Goal: Information Seeking & Learning: Check status

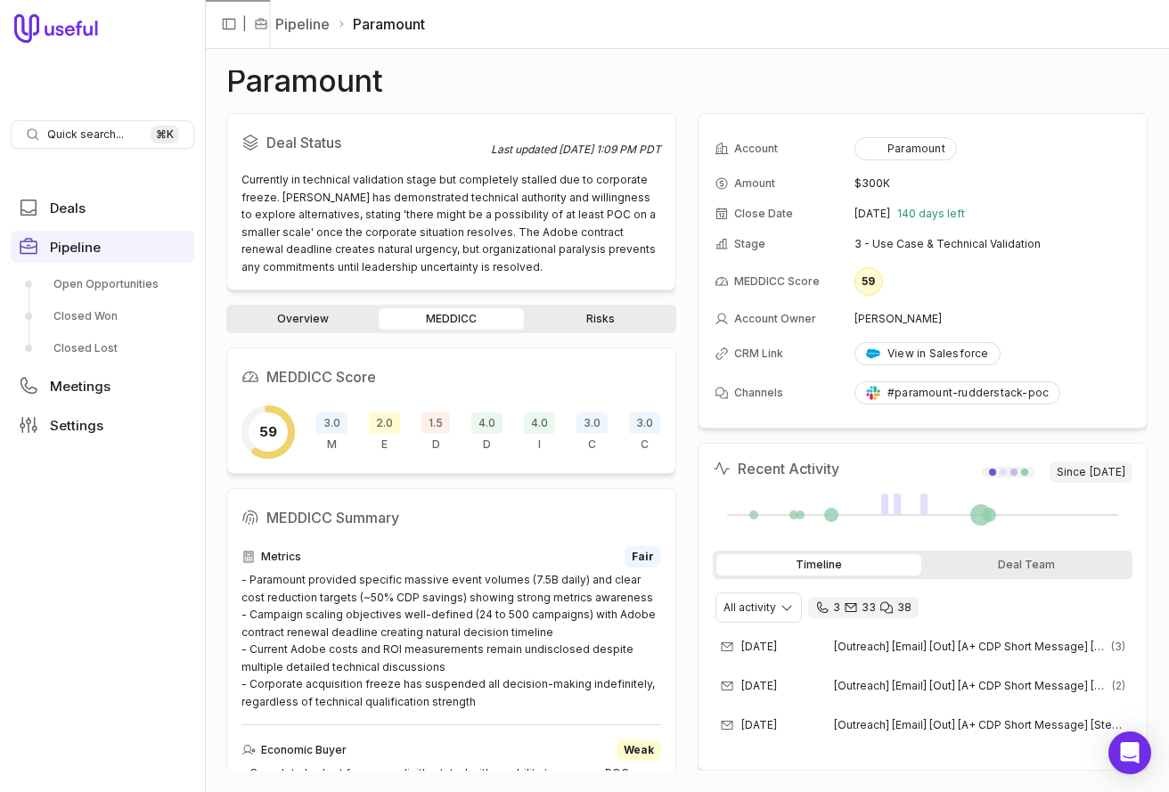
scroll to position [1062, 0]
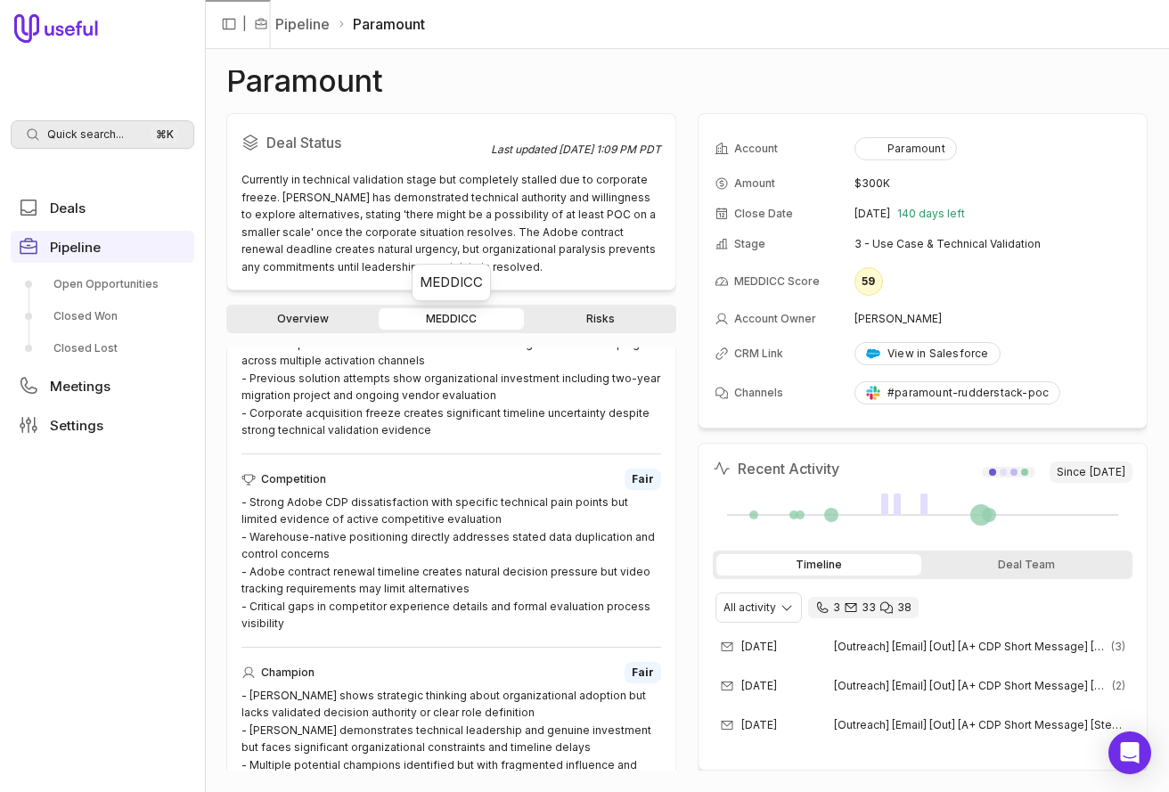
click at [100, 139] on span "Quick search..." at bounding box center [85, 134] width 77 height 14
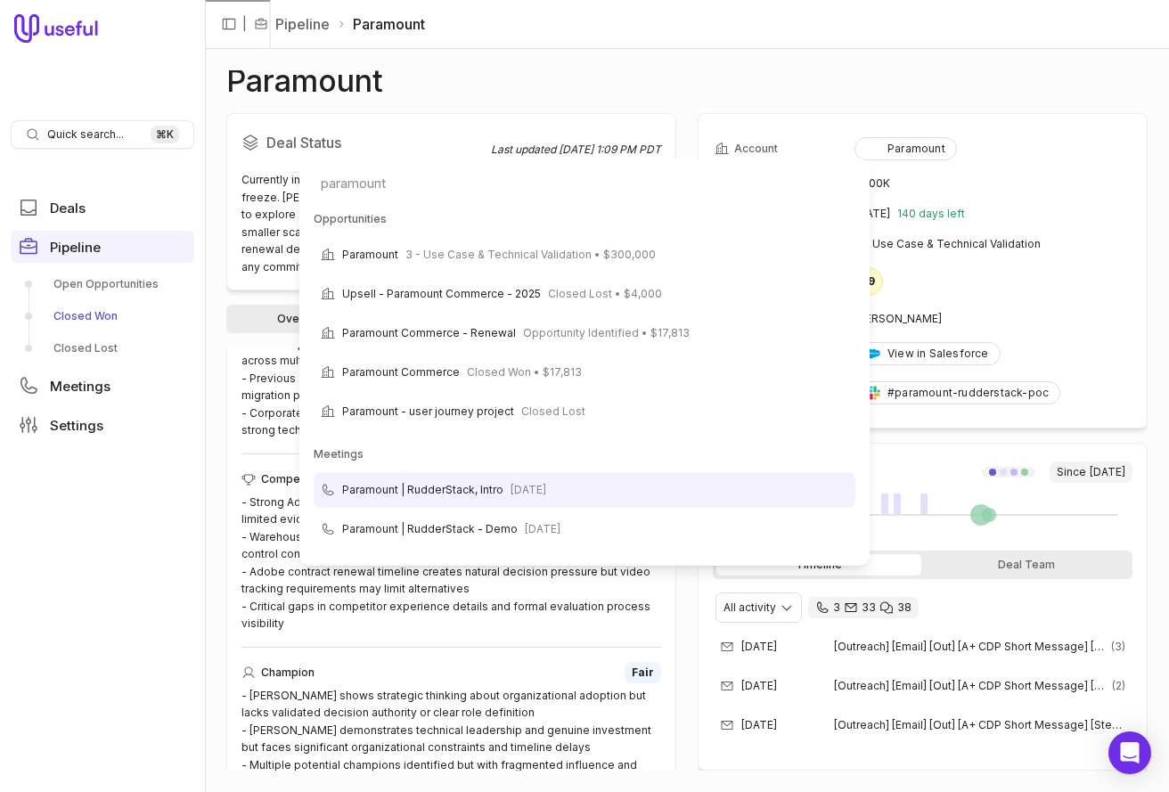
click at [75, 322] on html "Quick search... ⌘ K Deals Pipeline Open Opportunities Closed Won Closed Lost Me…" at bounding box center [584, 396] width 1169 height 792
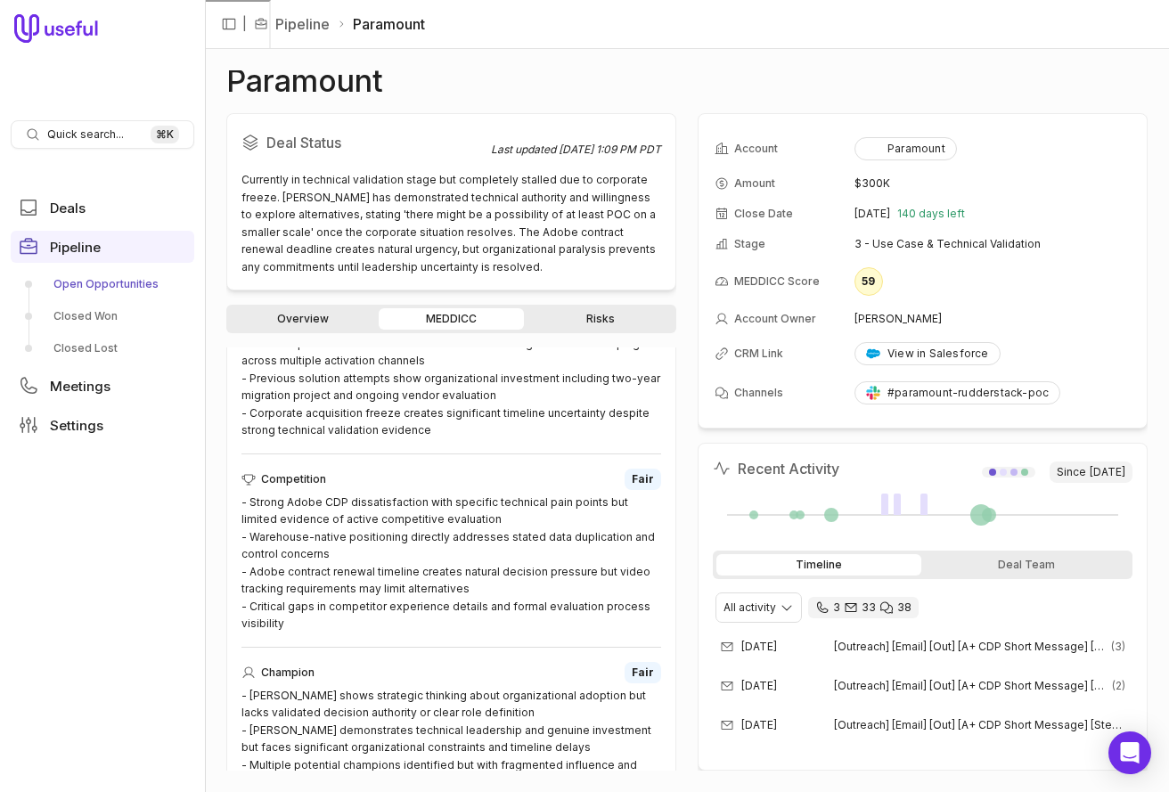
click at [94, 289] on link "Open Opportunities" at bounding box center [102, 284] width 183 height 29
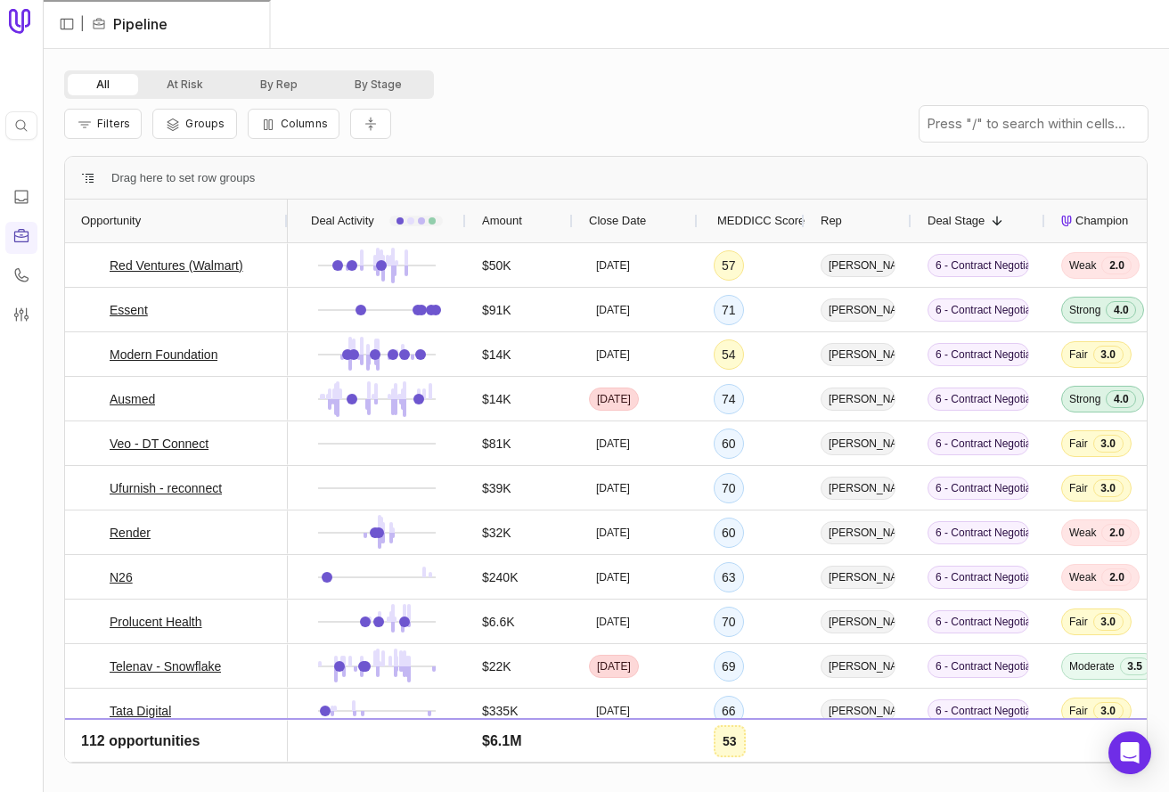
click at [754, 223] on span "MEDDICC Score" at bounding box center [760, 220] width 87 height 21
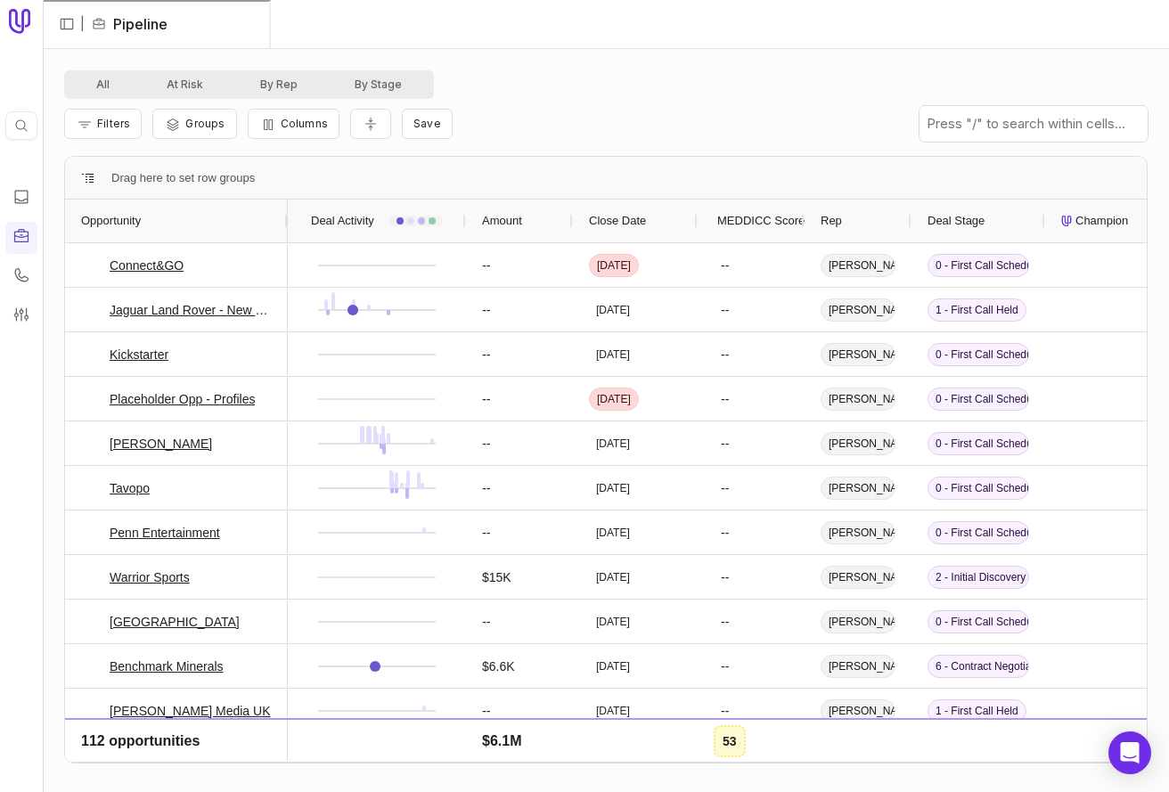
click at [754, 223] on span "MEDDICC Score" at bounding box center [760, 220] width 87 height 21
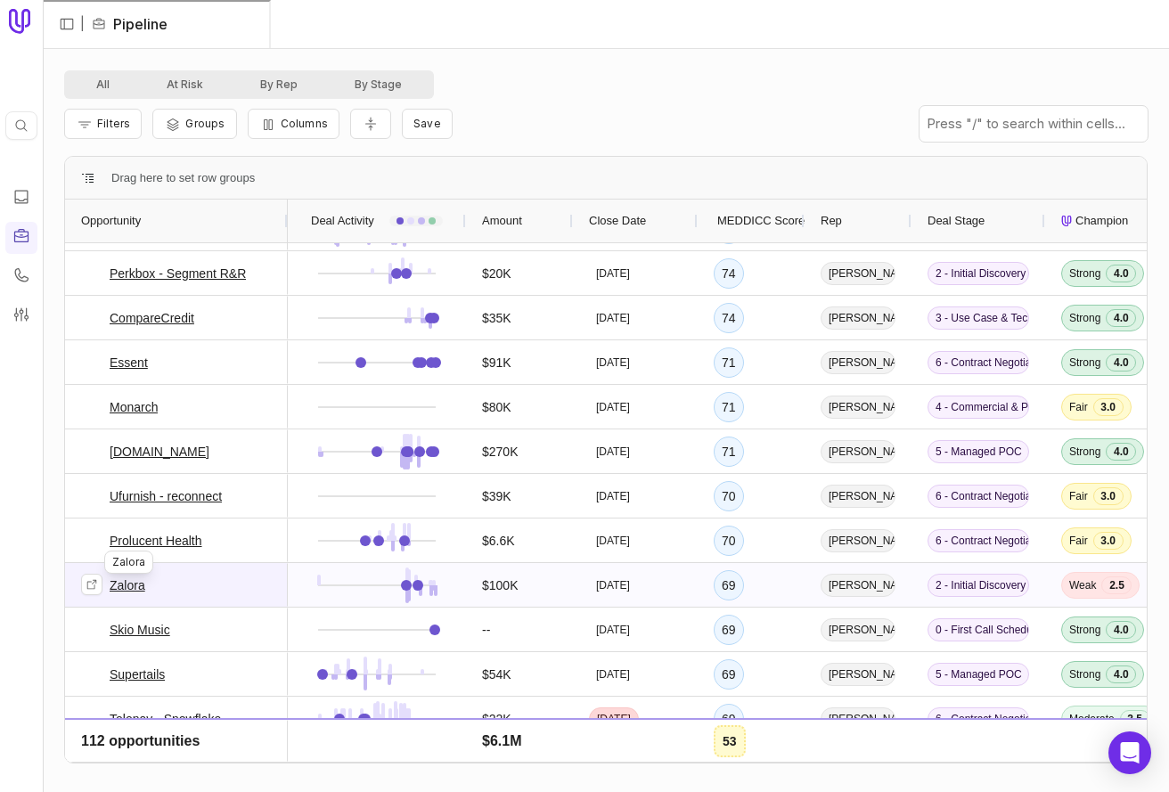
click at [131, 585] on link "Zalora" at bounding box center [128, 585] width 36 height 21
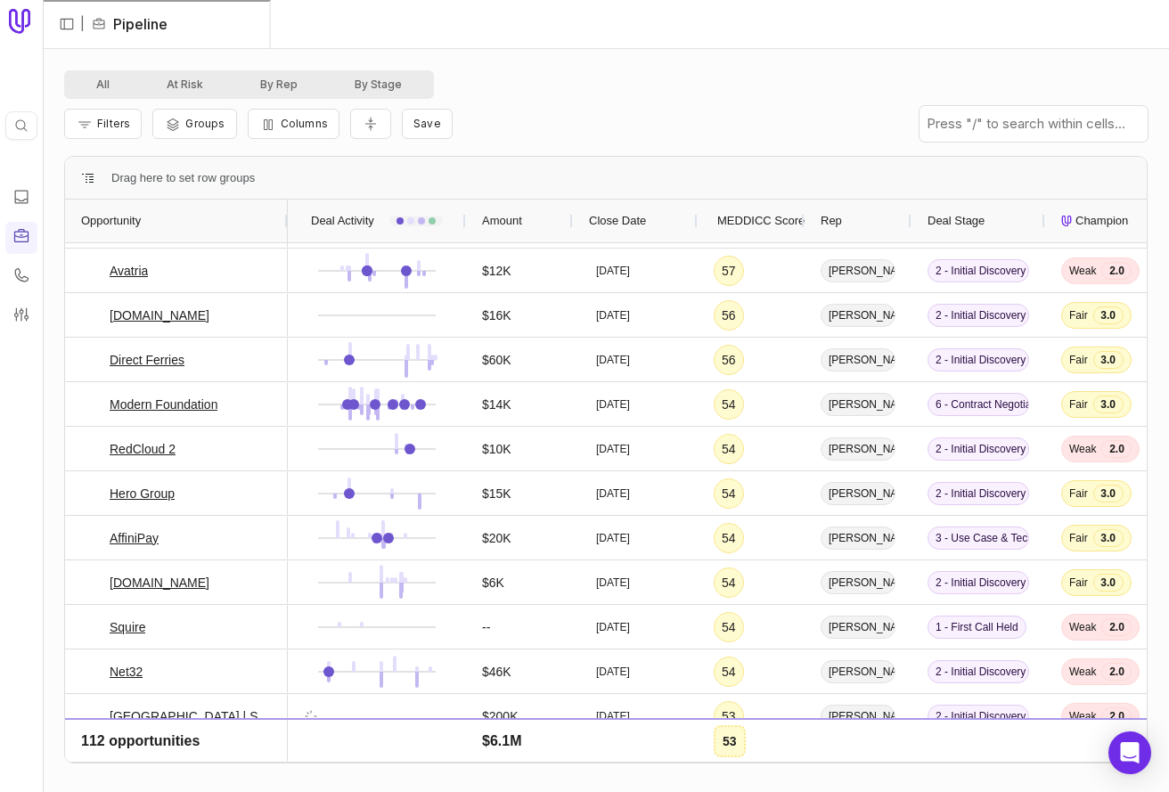
scroll to position [444, 0]
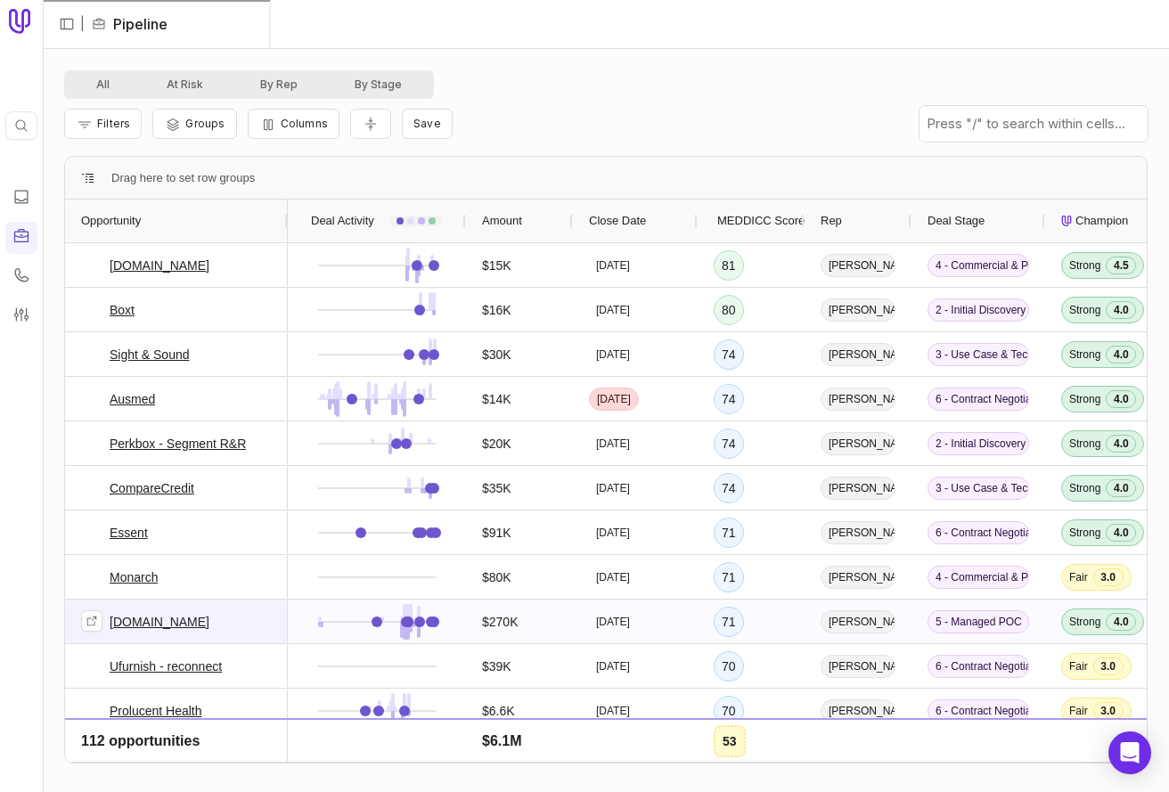
click at [157, 624] on link "Lovable.dev" at bounding box center [160, 621] width 100 height 21
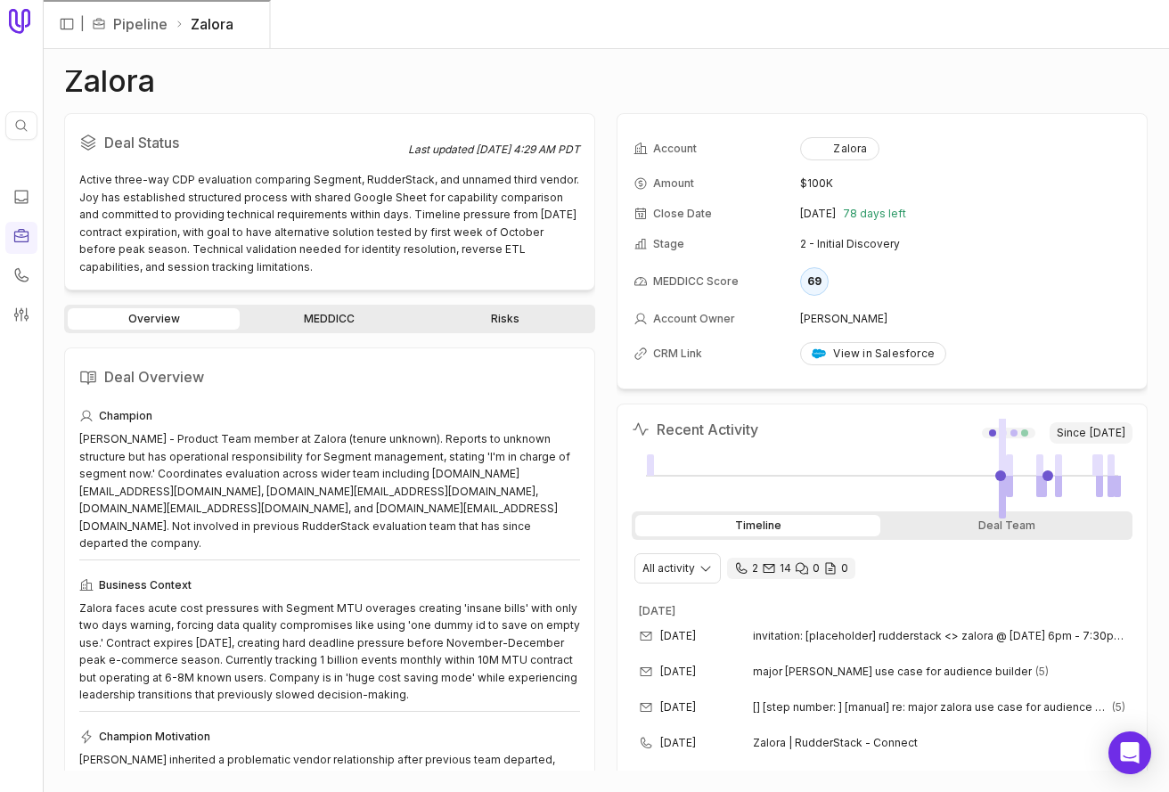
click at [336, 325] on link "MEDDICC" at bounding box center [329, 318] width 172 height 21
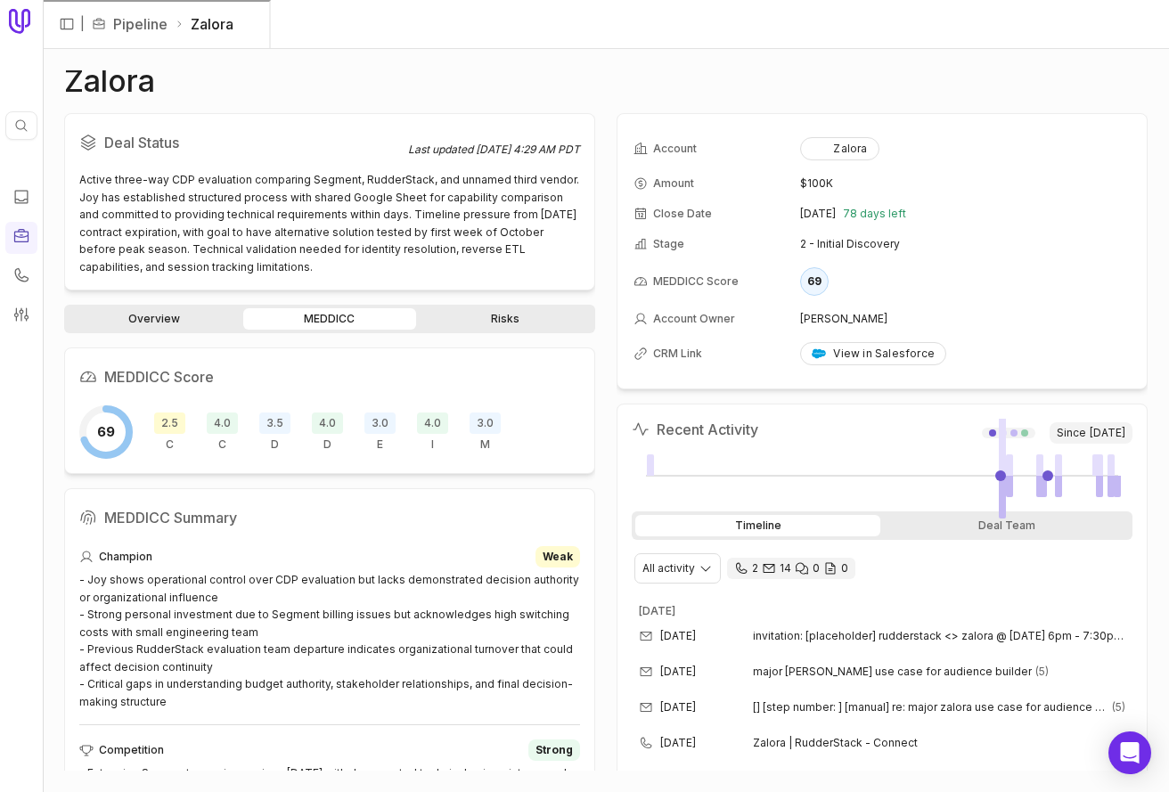
click at [53, 395] on div "Zalora Deal Status Last updated Aug 14, 2025, 4:29 AM PDT Active three-way CDP …" at bounding box center [606, 420] width 1126 height 743
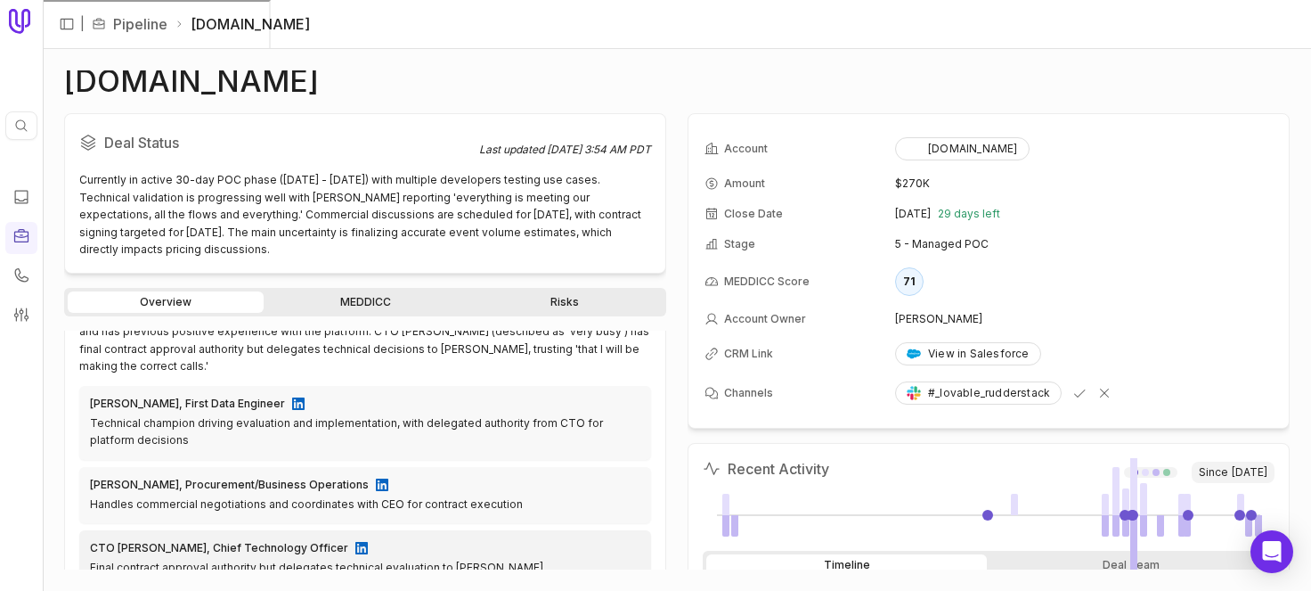
scroll to position [493, 0]
